Goal: Transaction & Acquisition: Purchase product/service

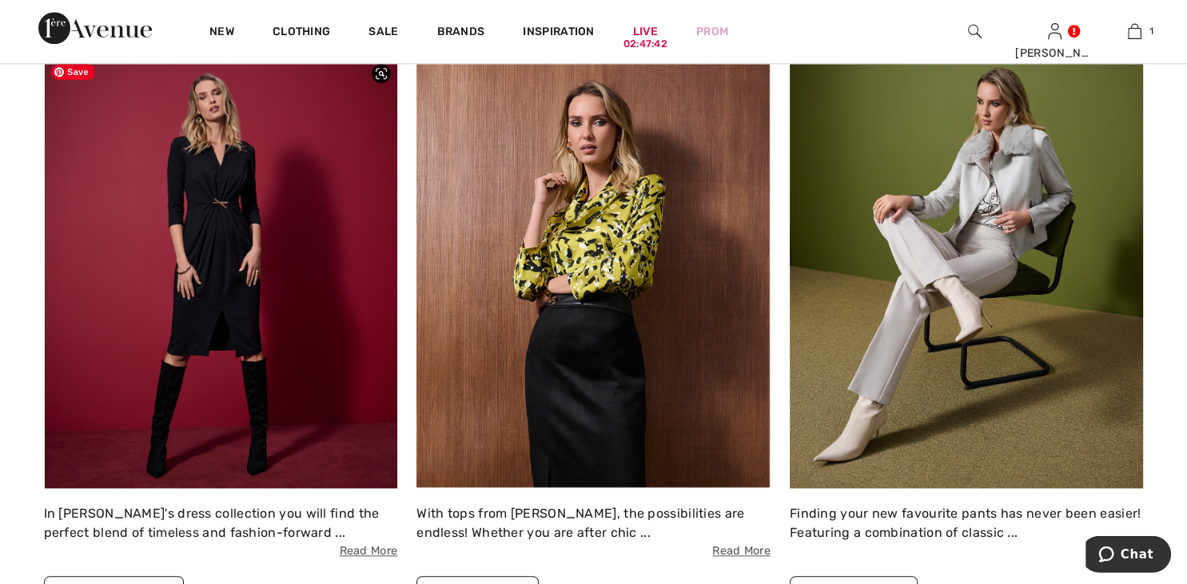
scroll to position [1538, 0]
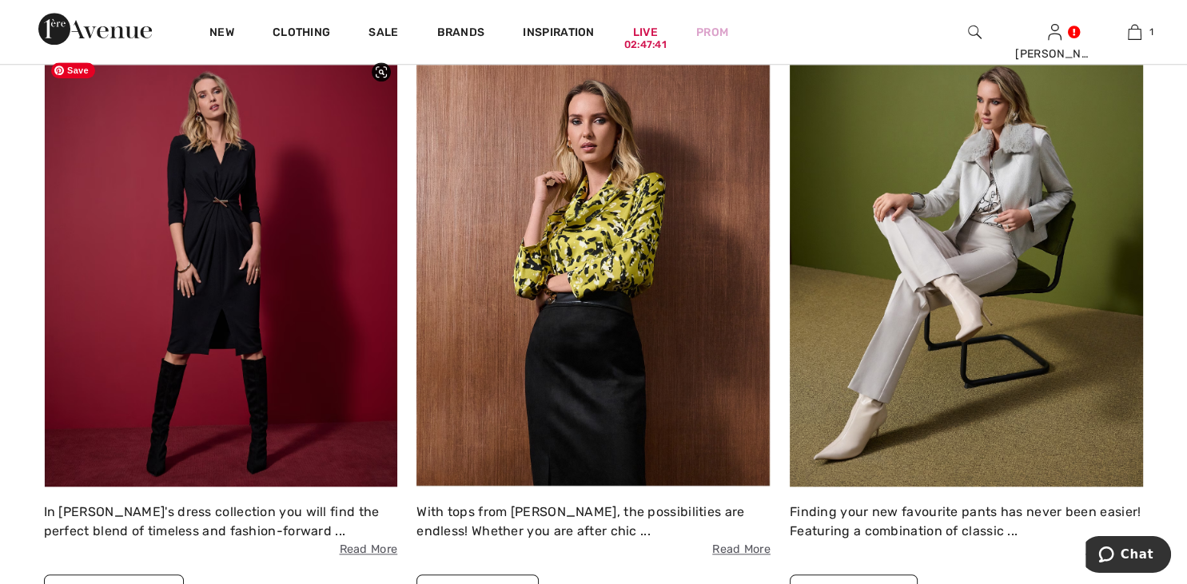
click at [218, 266] on img at bounding box center [221, 270] width 354 height 432
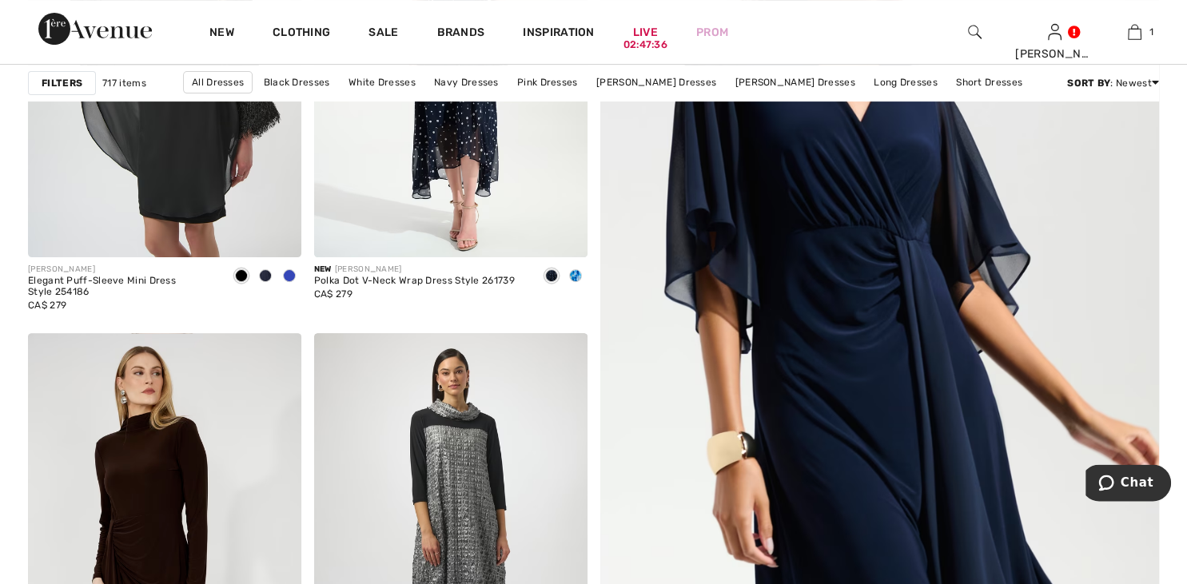
scroll to position [464, 0]
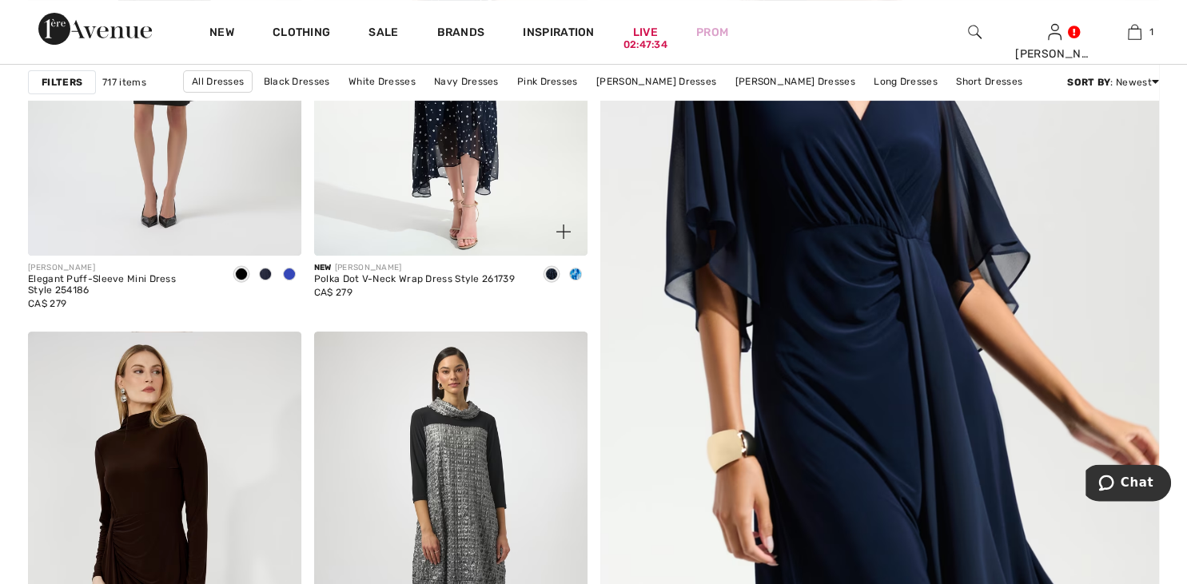
click at [439, 281] on div "Polka Dot V-Neck Wrap Dress Style 261739" at bounding box center [414, 279] width 201 height 11
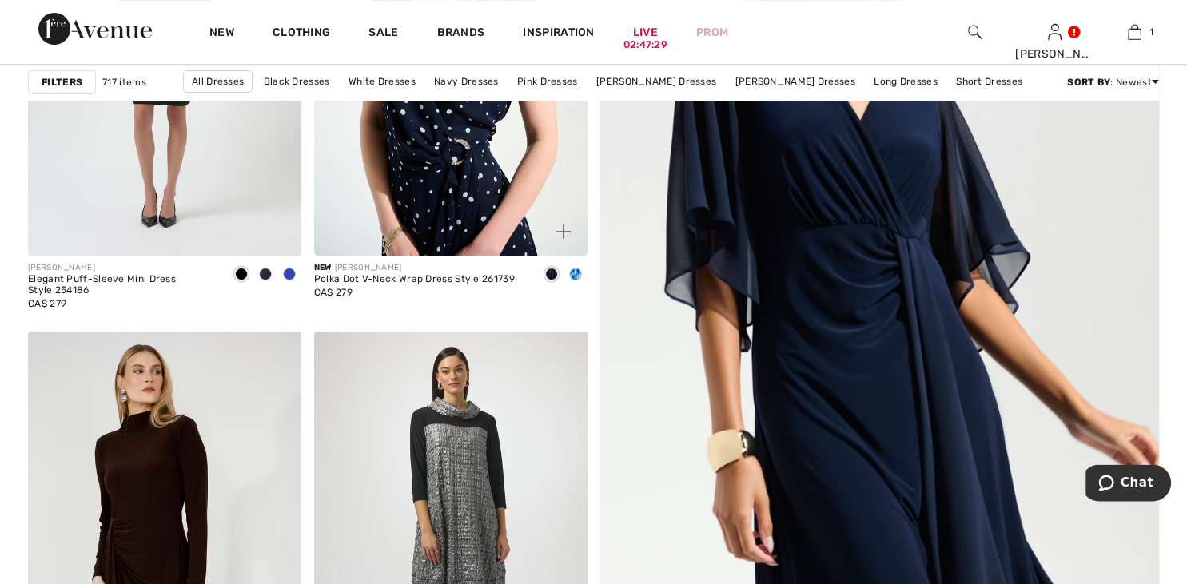
click at [462, 227] on img at bounding box center [450, 51] width 273 height 410
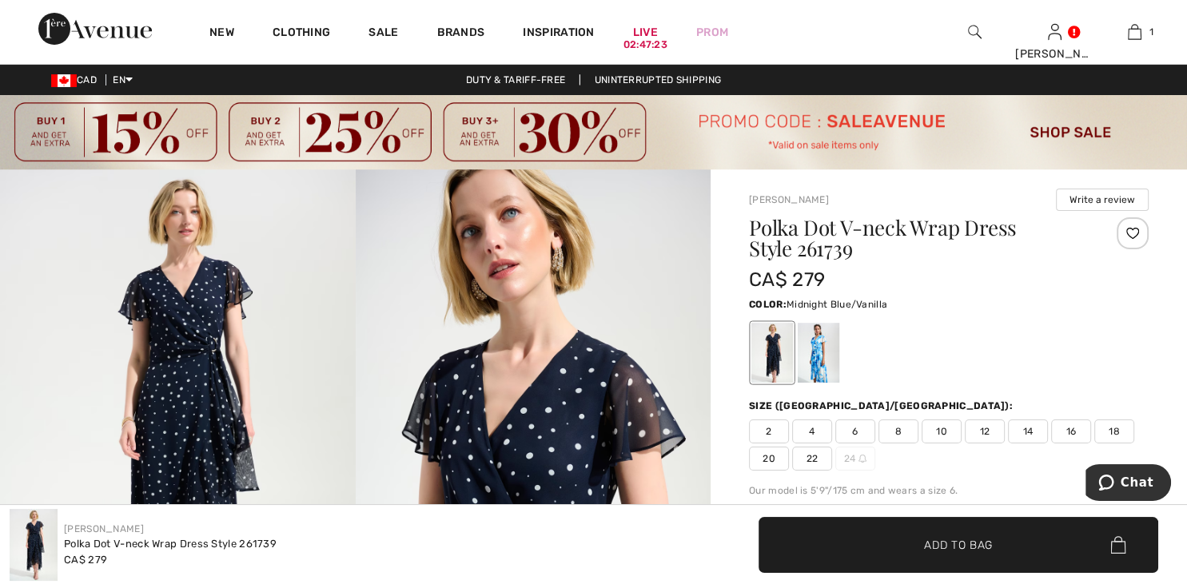
click at [907, 430] on span "8" at bounding box center [899, 432] width 40 height 24
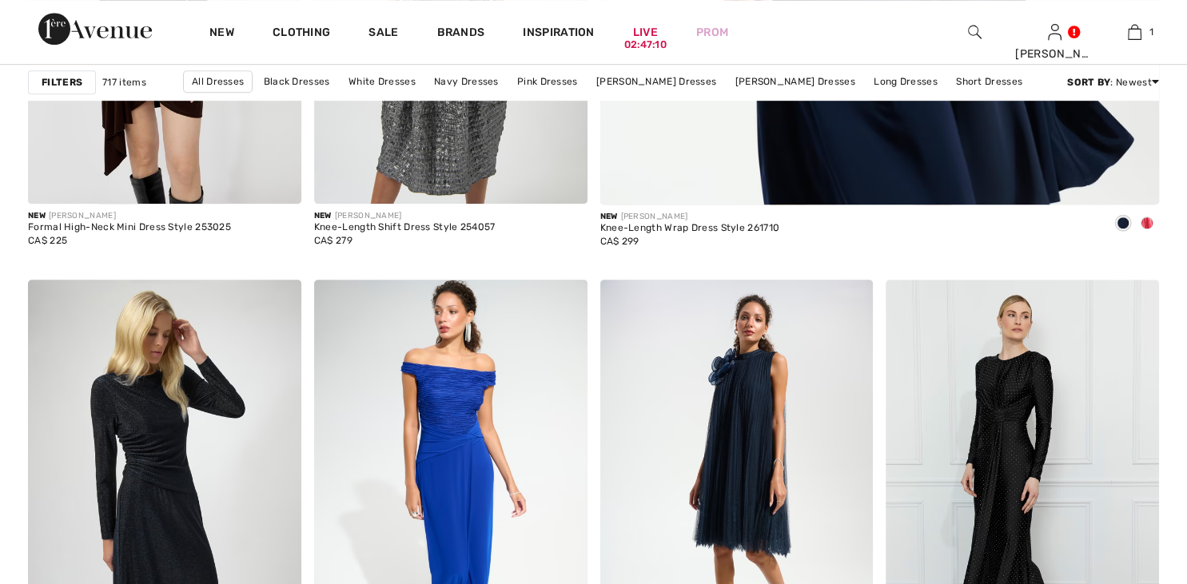
scroll to position [1022, 0]
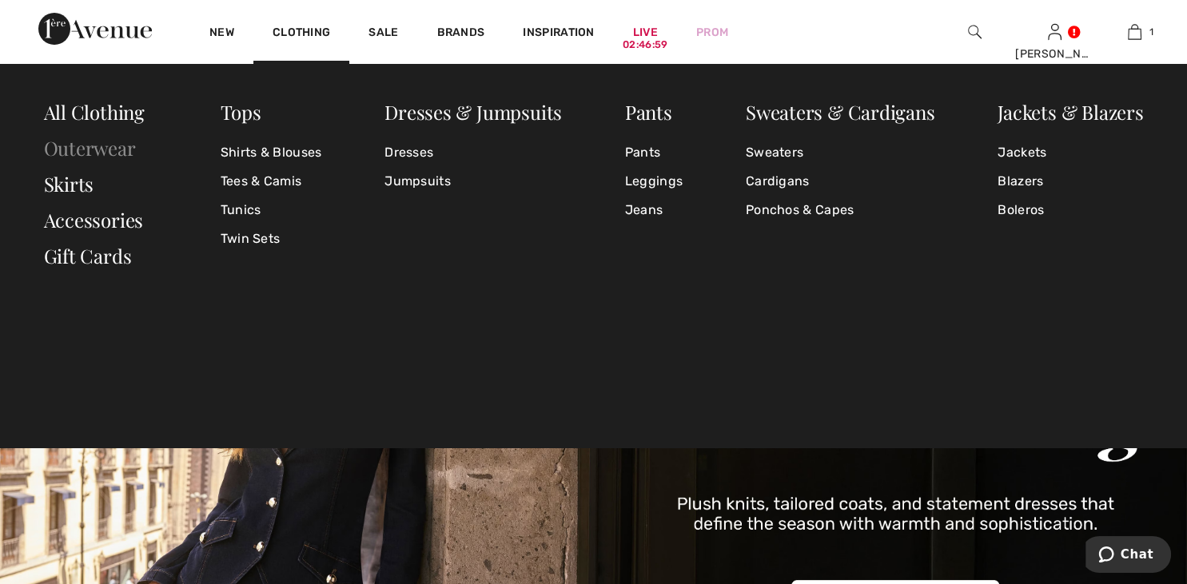
click at [82, 144] on link "Outerwear" at bounding box center [90, 148] width 92 height 26
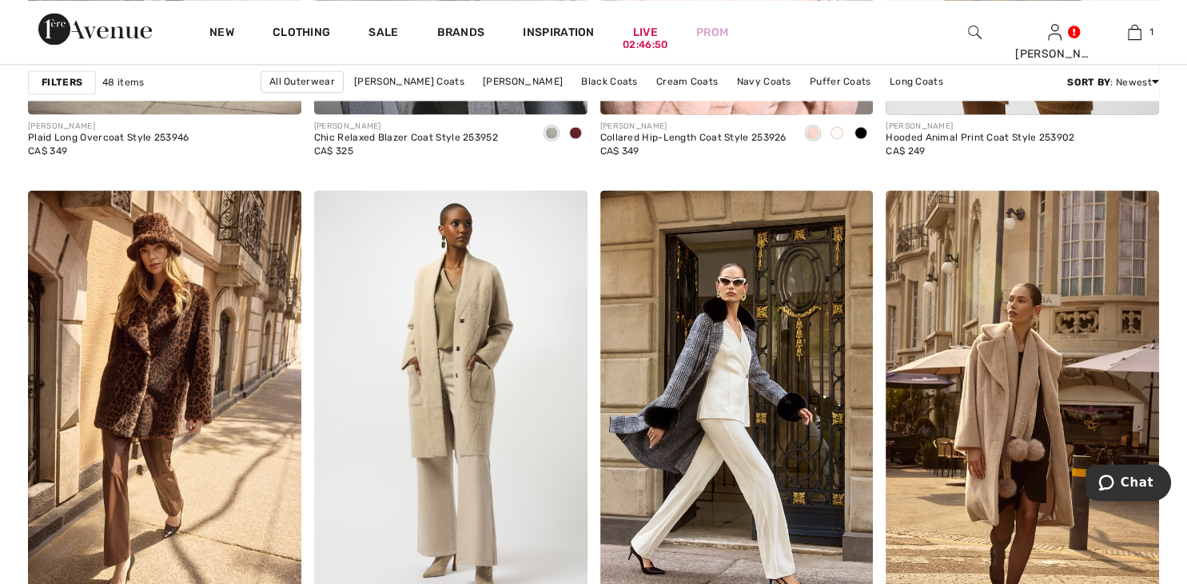
scroll to position [2746, 0]
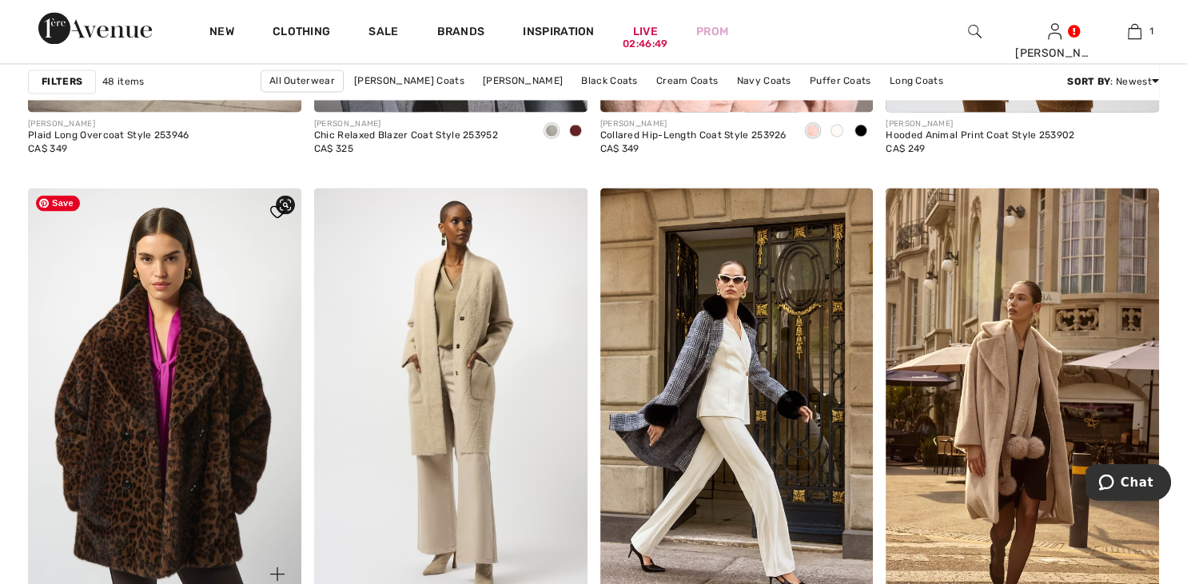
click at [133, 350] on img at bounding box center [164, 394] width 273 height 410
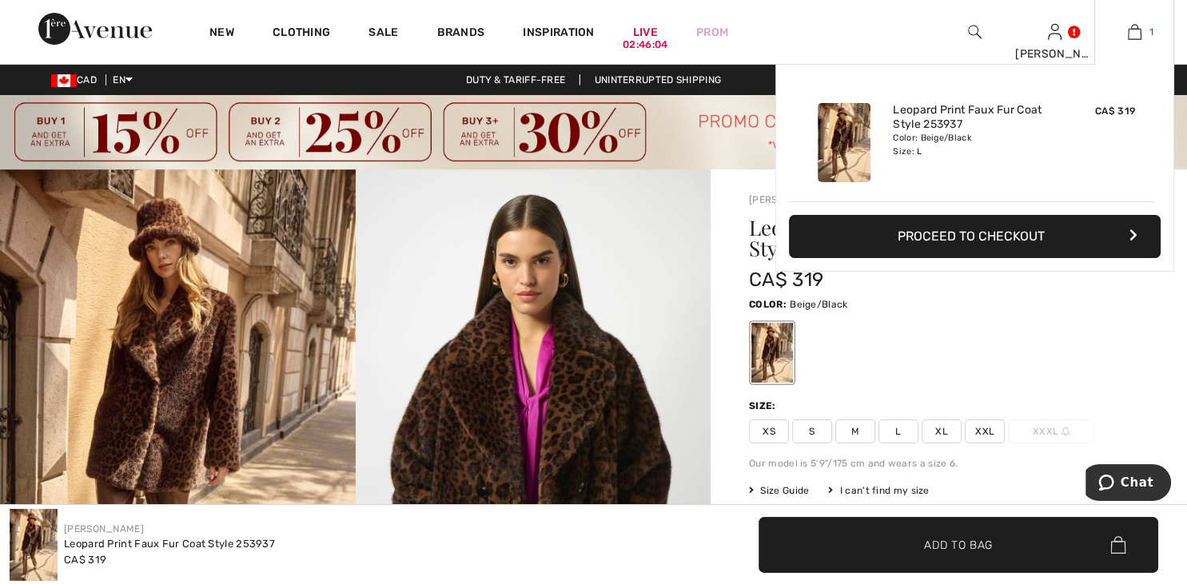
click at [1130, 37] on img at bounding box center [1135, 31] width 14 height 19
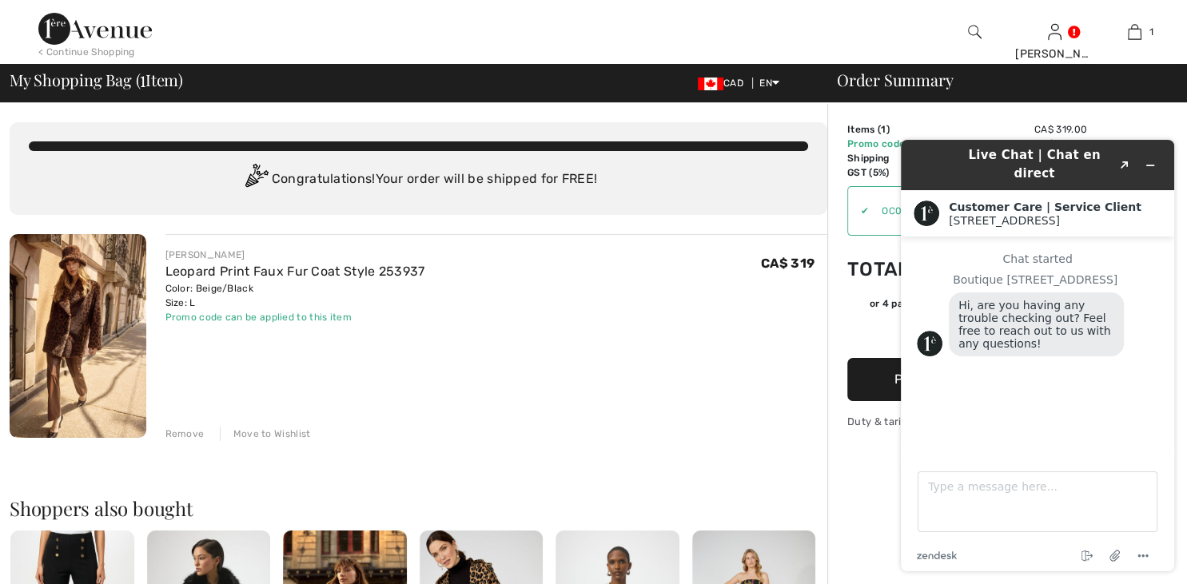
click at [951, 495] on textarea "Type a message here..." at bounding box center [1038, 502] width 240 height 61
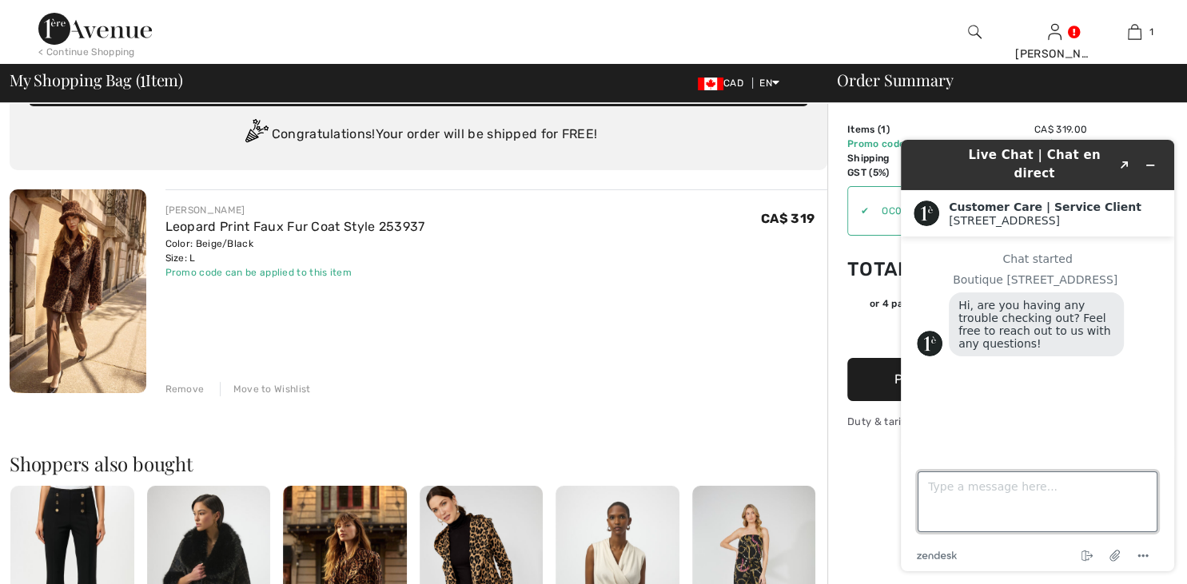
scroll to position [58, 0]
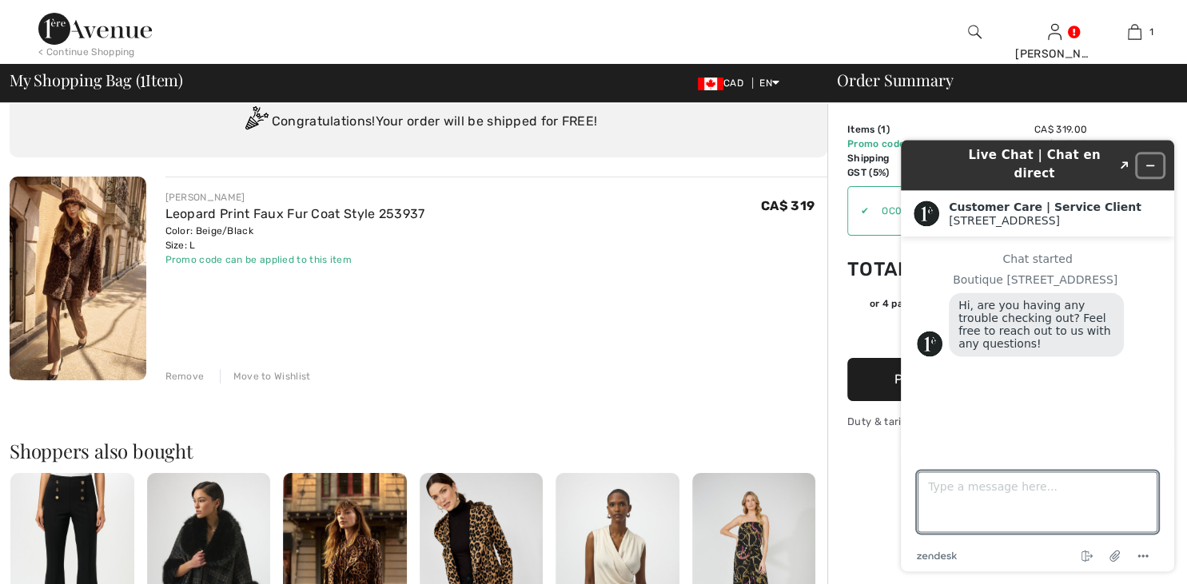
click at [1149, 160] on icon "Minimize widget" at bounding box center [1150, 165] width 11 height 11
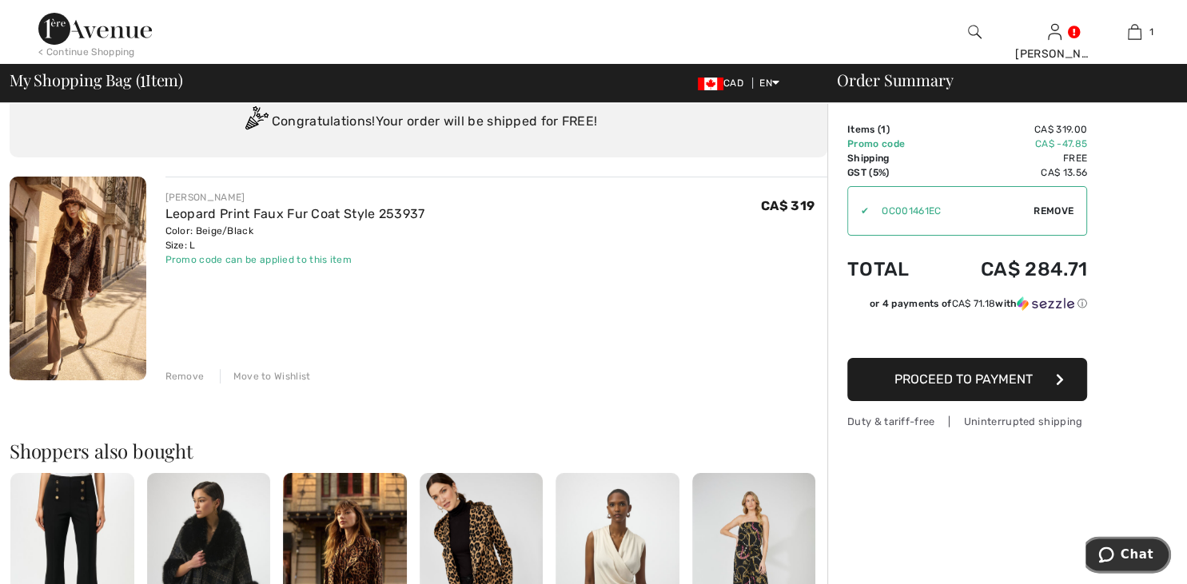
scroll to position [0, 0]
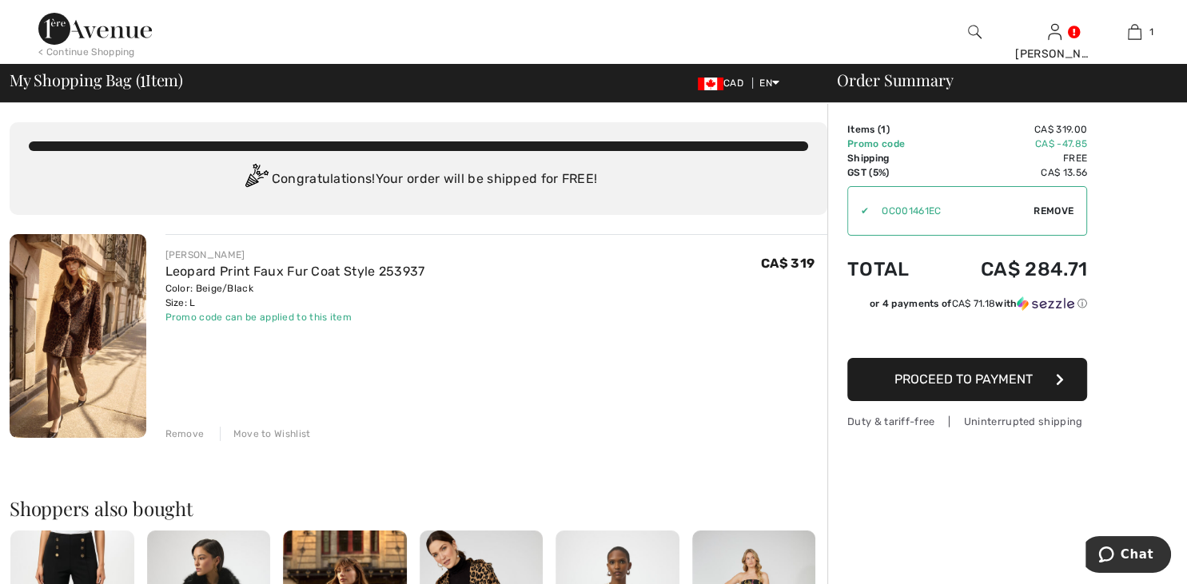
click at [950, 377] on span "Proceed to Payment" at bounding box center [964, 379] width 138 height 15
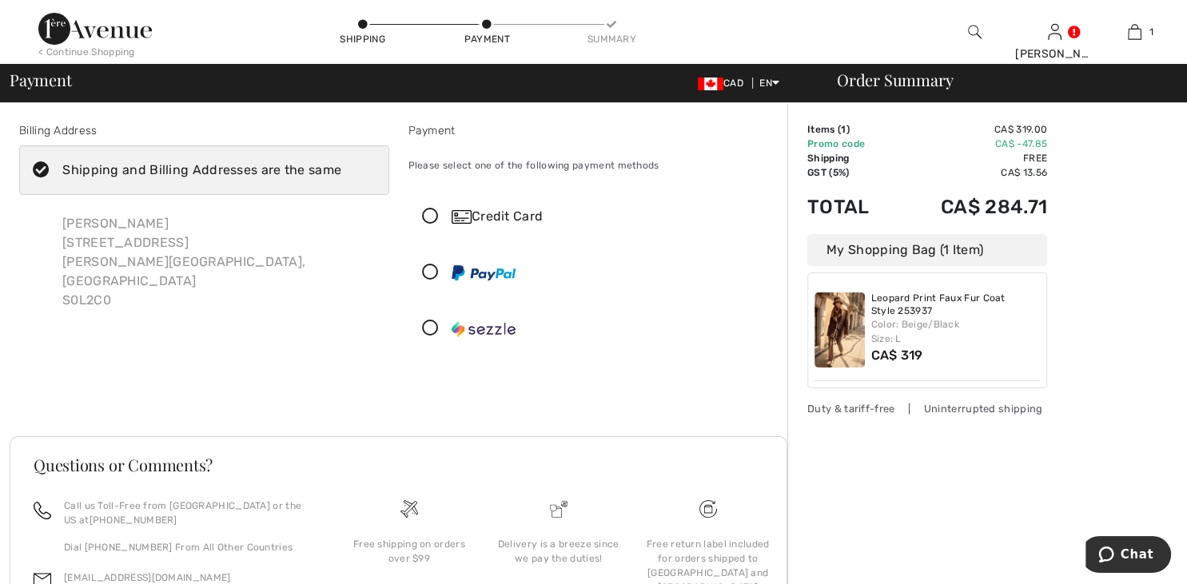
click at [430, 328] on icon at bounding box center [430, 329] width 42 height 17
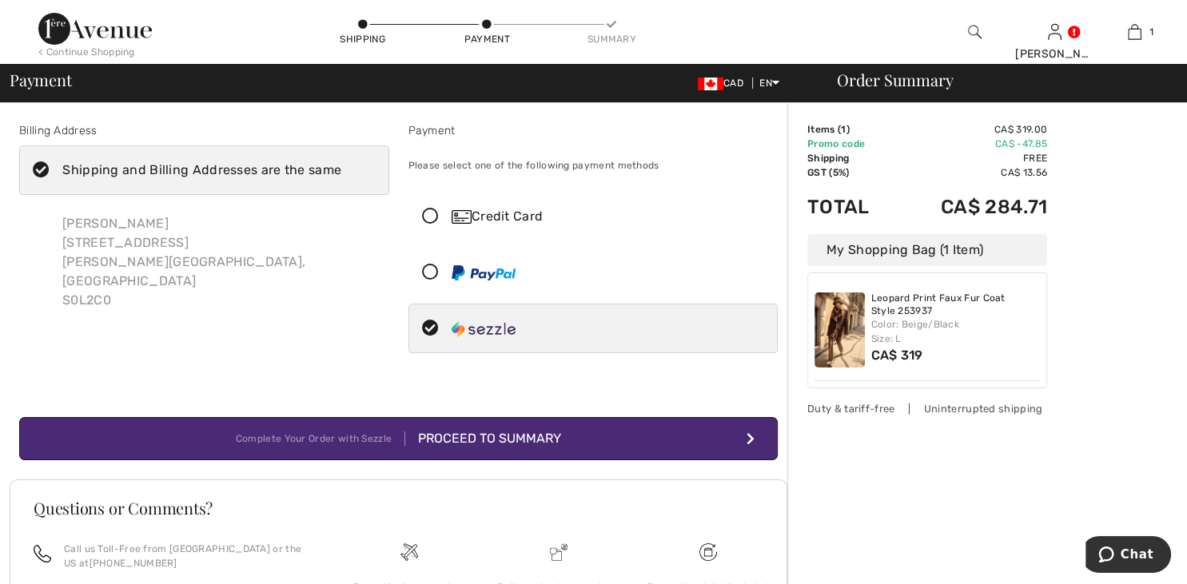
click at [525, 430] on div "Proceed to Summary" at bounding box center [483, 438] width 156 height 19
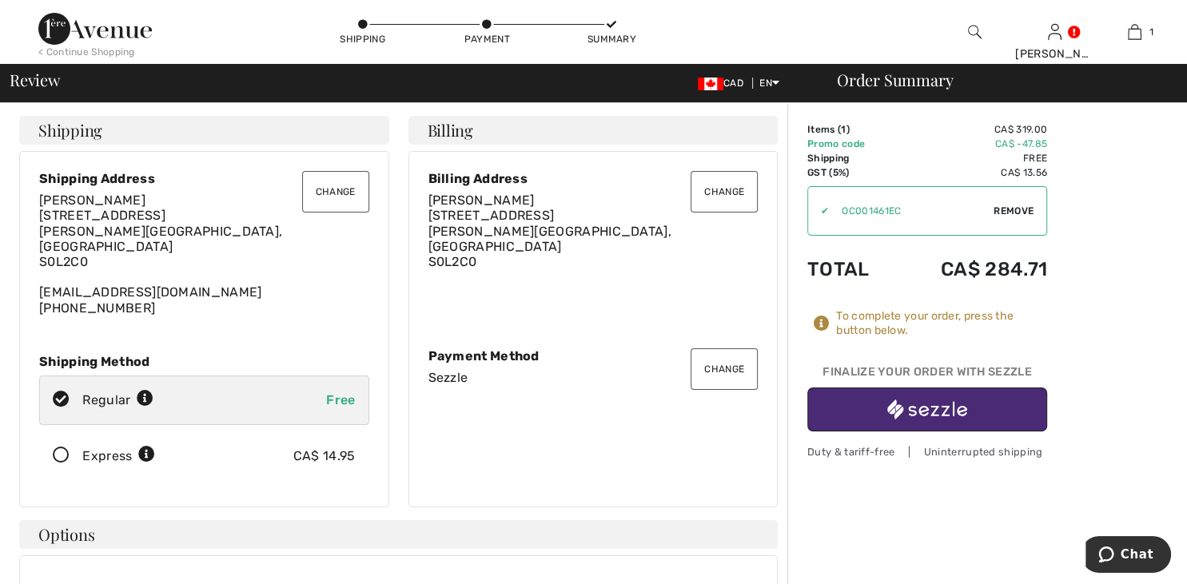
click at [913, 409] on img "button" at bounding box center [928, 410] width 80 height 20
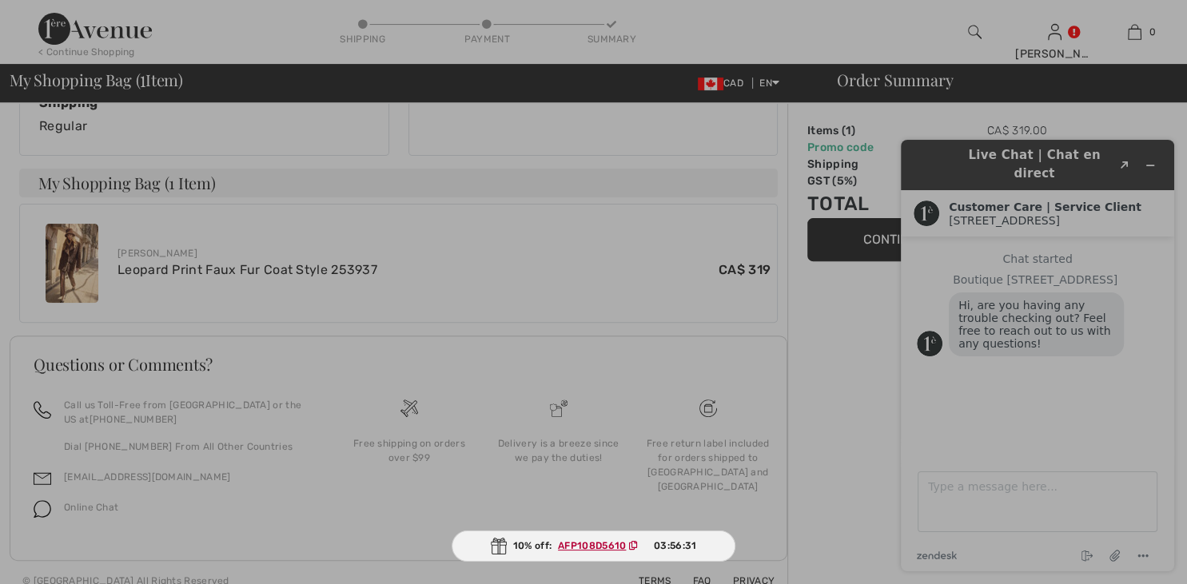
click at [1144, 150] on div at bounding box center [593, 292] width 1187 height 584
click at [1151, 154] on div at bounding box center [593, 292] width 1187 height 584
click at [1151, 158] on div at bounding box center [593, 292] width 1187 height 584
click at [1151, 154] on div at bounding box center [593, 292] width 1187 height 584
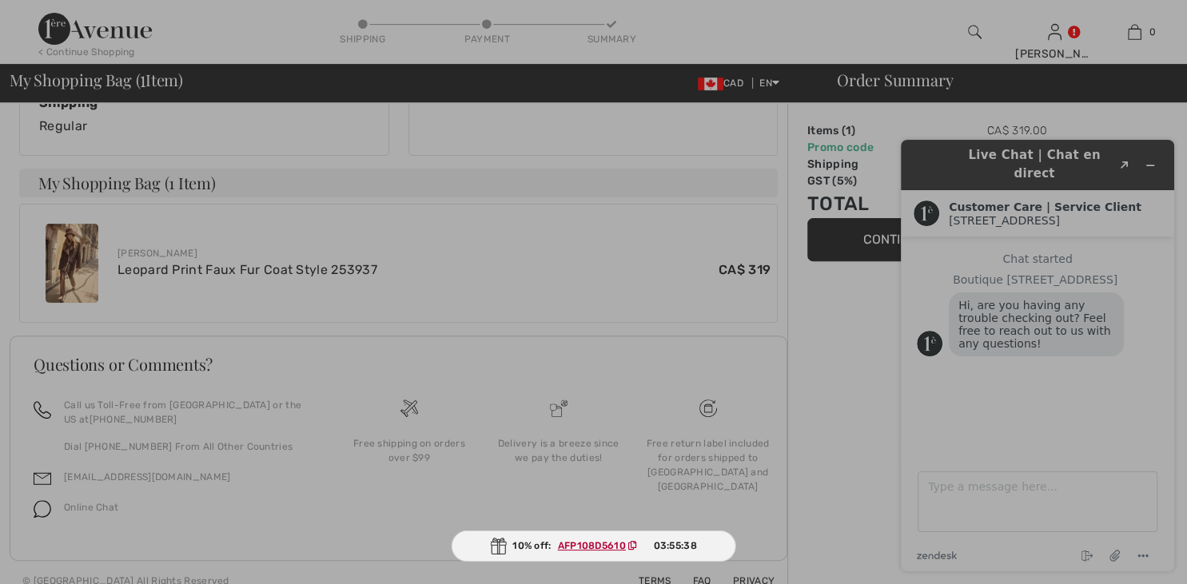
click at [1151, 154] on div at bounding box center [593, 292] width 1187 height 584
click at [1151, 159] on div at bounding box center [593, 292] width 1187 height 584
drag, startPoint x: 1151, startPoint y: 159, endPoint x: 1010, endPoint y: -68, distance: 267.6
